Goal: Task Accomplishment & Management: Manage account settings

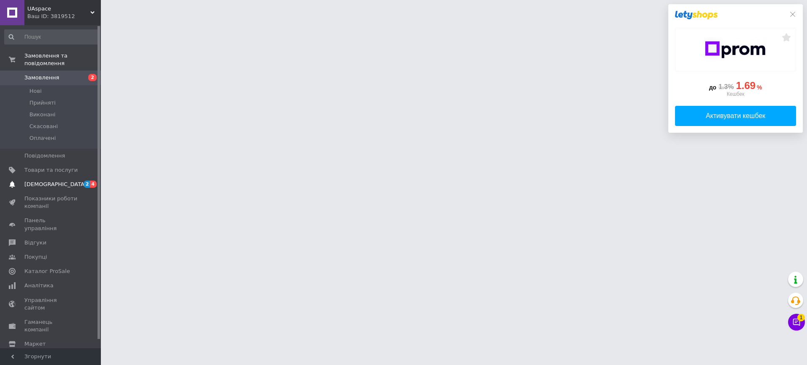
click at [55, 181] on span "[DEMOGRAPHIC_DATA]" at bounding box center [55, 185] width 62 height 8
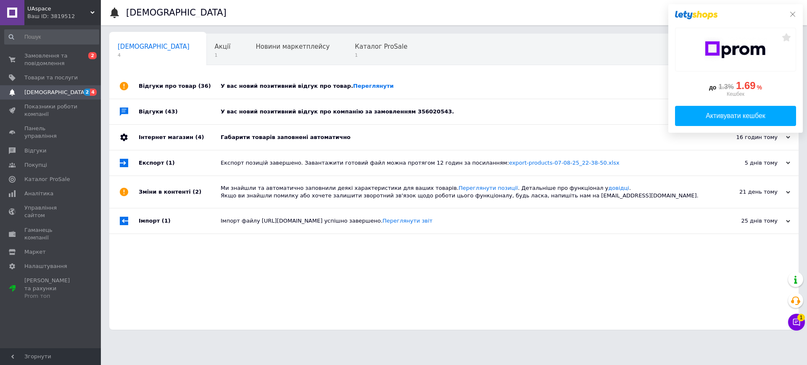
click at [791, 16] on icon at bounding box center [792, 14] width 7 height 7
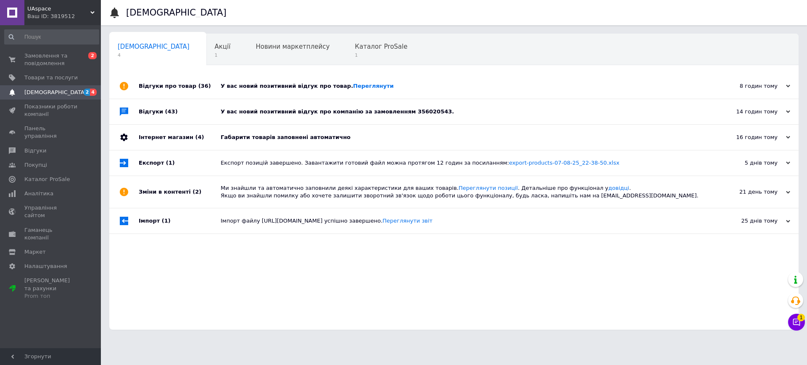
click at [315, 91] on div "У вас новий позитивний відгук про товар. [GEOGRAPHIC_DATA]" at bounding box center [463, 86] width 485 height 25
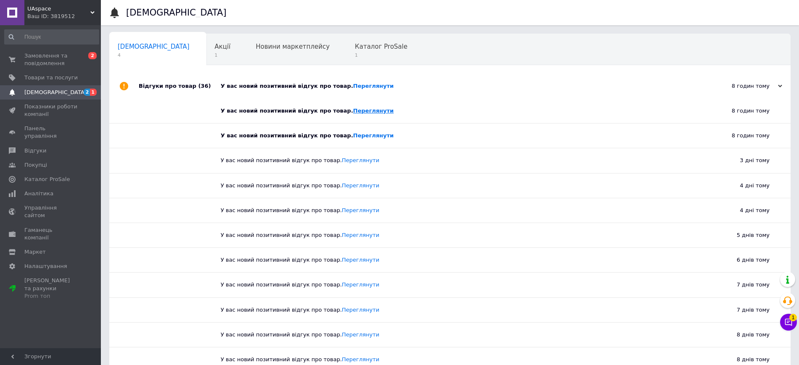
click at [358, 110] on link "Переглянути" at bounding box center [373, 111] width 41 height 6
click at [354, 134] on link "Переглянути" at bounding box center [373, 135] width 41 height 6
click at [206, 53] on div "Акції 1" at bounding box center [226, 50] width 41 height 32
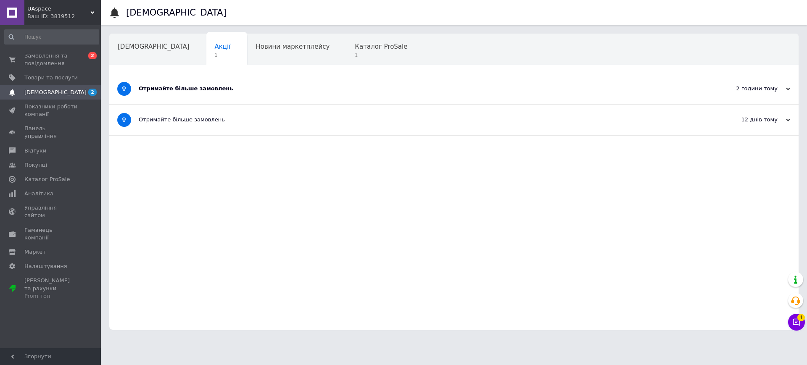
click at [206, 93] on div "Отримайте більше замовлень" at bounding box center [422, 89] width 567 height 31
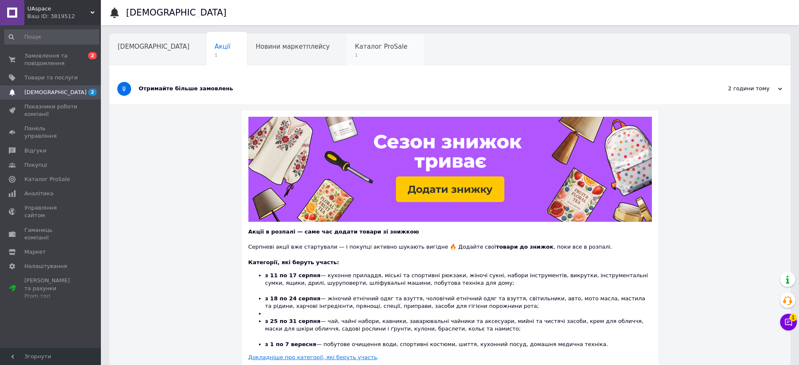
click at [355, 45] on span "Каталог ProSale" at bounding box center [381, 47] width 53 height 8
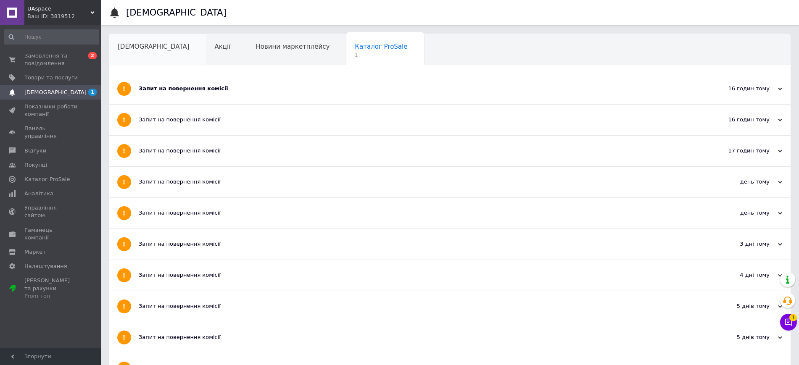
click at [131, 48] on span "[DEMOGRAPHIC_DATA]" at bounding box center [154, 47] width 72 height 8
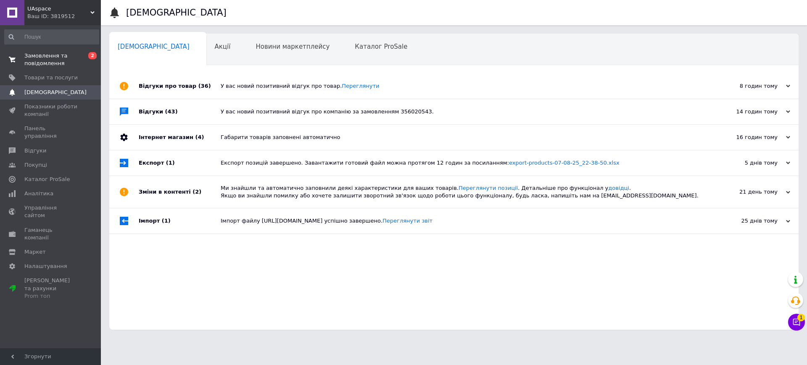
click at [74, 59] on span "Замовлення та повідомлення" at bounding box center [50, 59] width 53 height 15
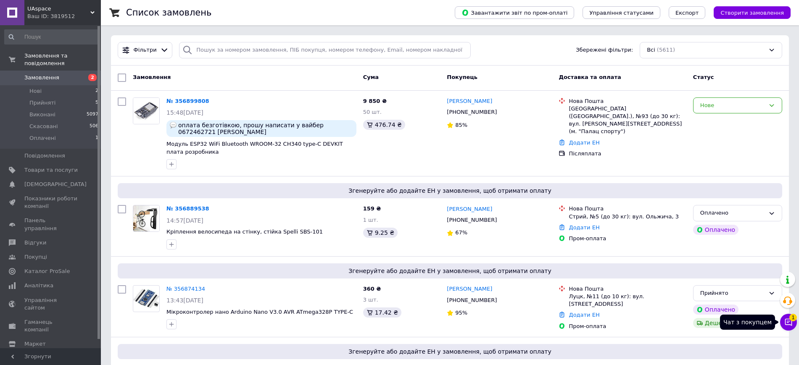
click at [788, 321] on icon at bounding box center [788, 322] width 8 height 8
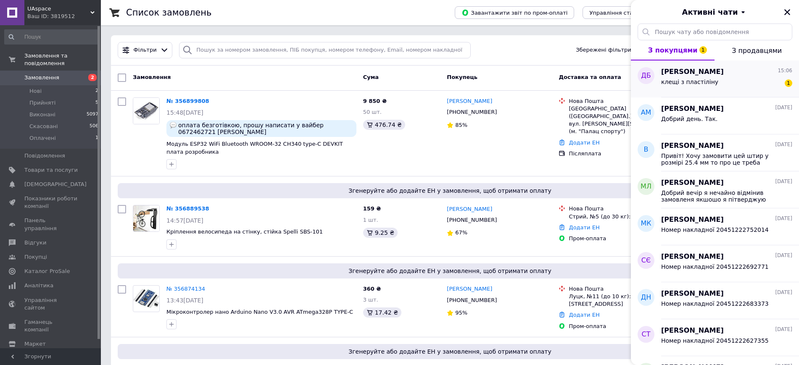
click at [686, 84] on span "клещі з пластіліну" at bounding box center [689, 82] width 57 height 7
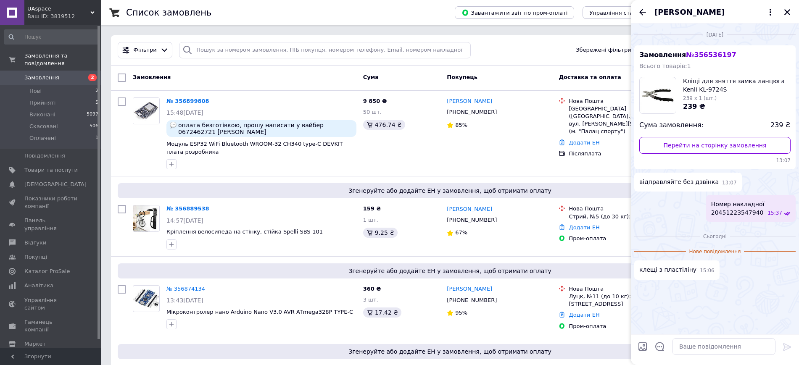
click at [642, 13] on icon "Назад" at bounding box center [642, 12] width 10 height 10
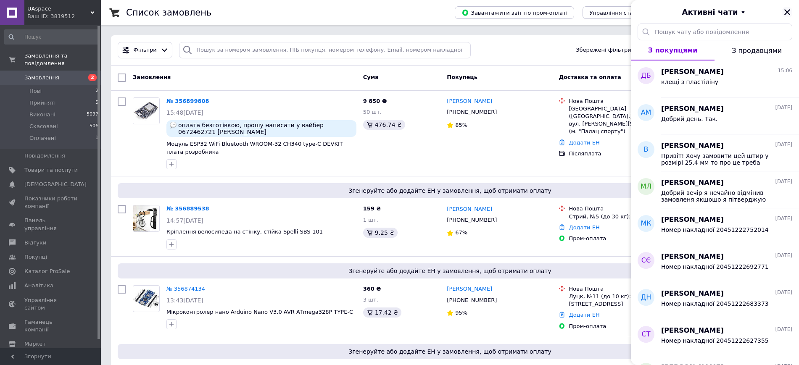
click at [790, 12] on icon "Закрити" at bounding box center [787, 12] width 8 height 8
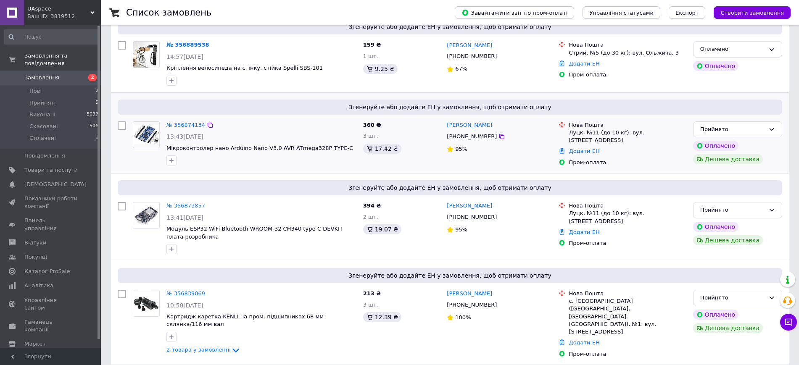
scroll to position [263, 0]
